Goal: Navigation & Orientation: Understand site structure

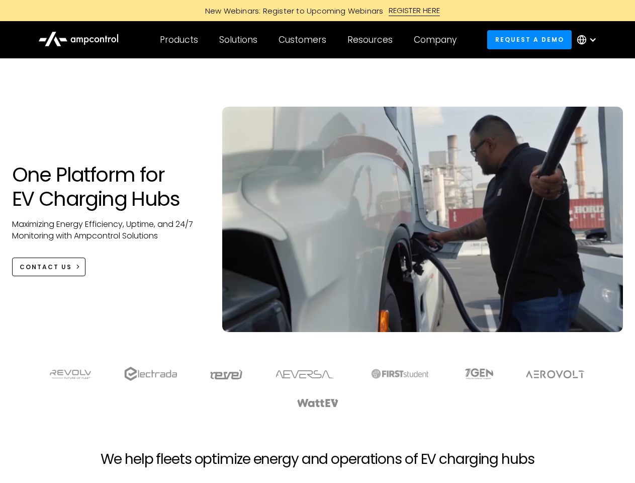
click at [309, 40] on div "Customers" at bounding box center [303, 39] width 48 height 11
click at [179, 40] on div "Products" at bounding box center [179, 39] width 38 height 11
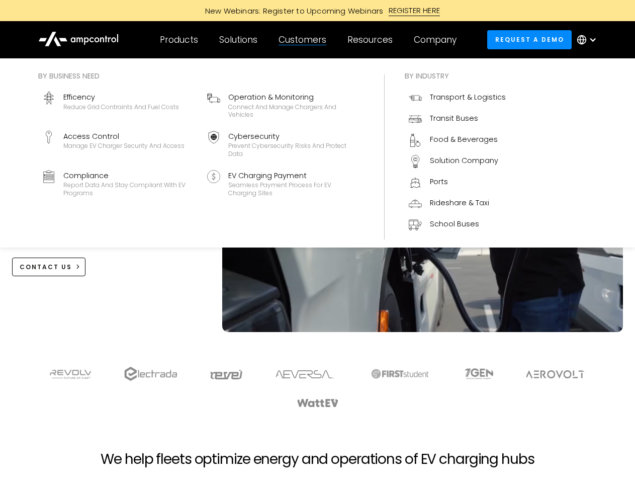
click at [239, 40] on div "Solutions" at bounding box center [238, 39] width 38 height 11
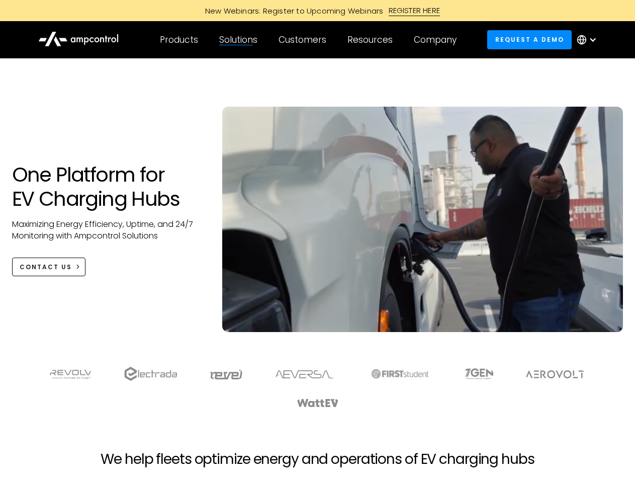
click at [304, 40] on div "Customers" at bounding box center [303, 39] width 48 height 11
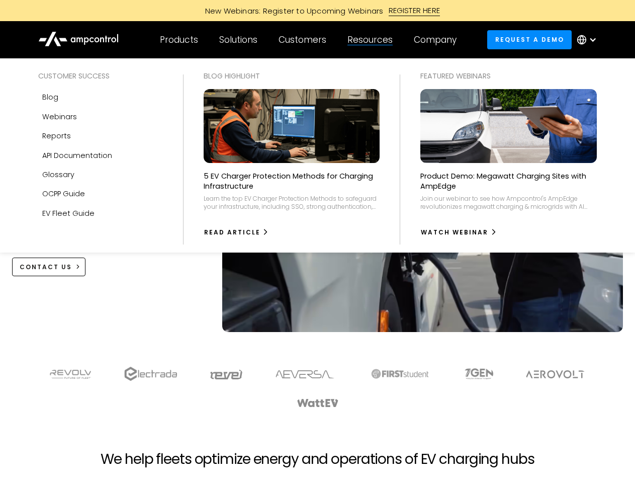
click at [372, 40] on div "Resources" at bounding box center [370, 39] width 45 height 11
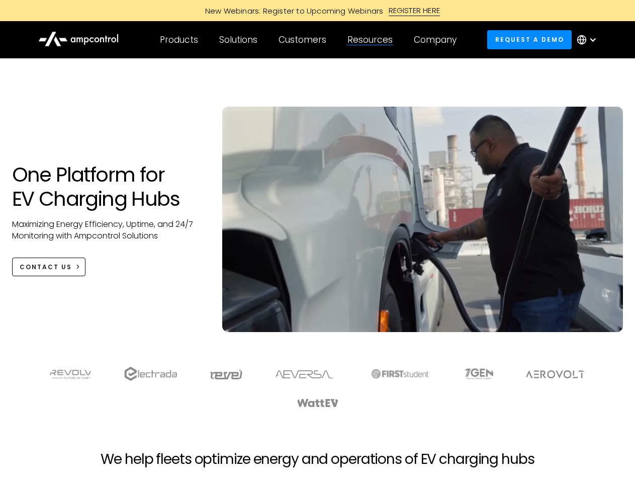
click at [439, 40] on div "Company" at bounding box center [435, 39] width 43 height 11
click at [590, 40] on div at bounding box center [593, 40] width 8 height 8
